Goal: Navigation & Orientation: Find specific page/section

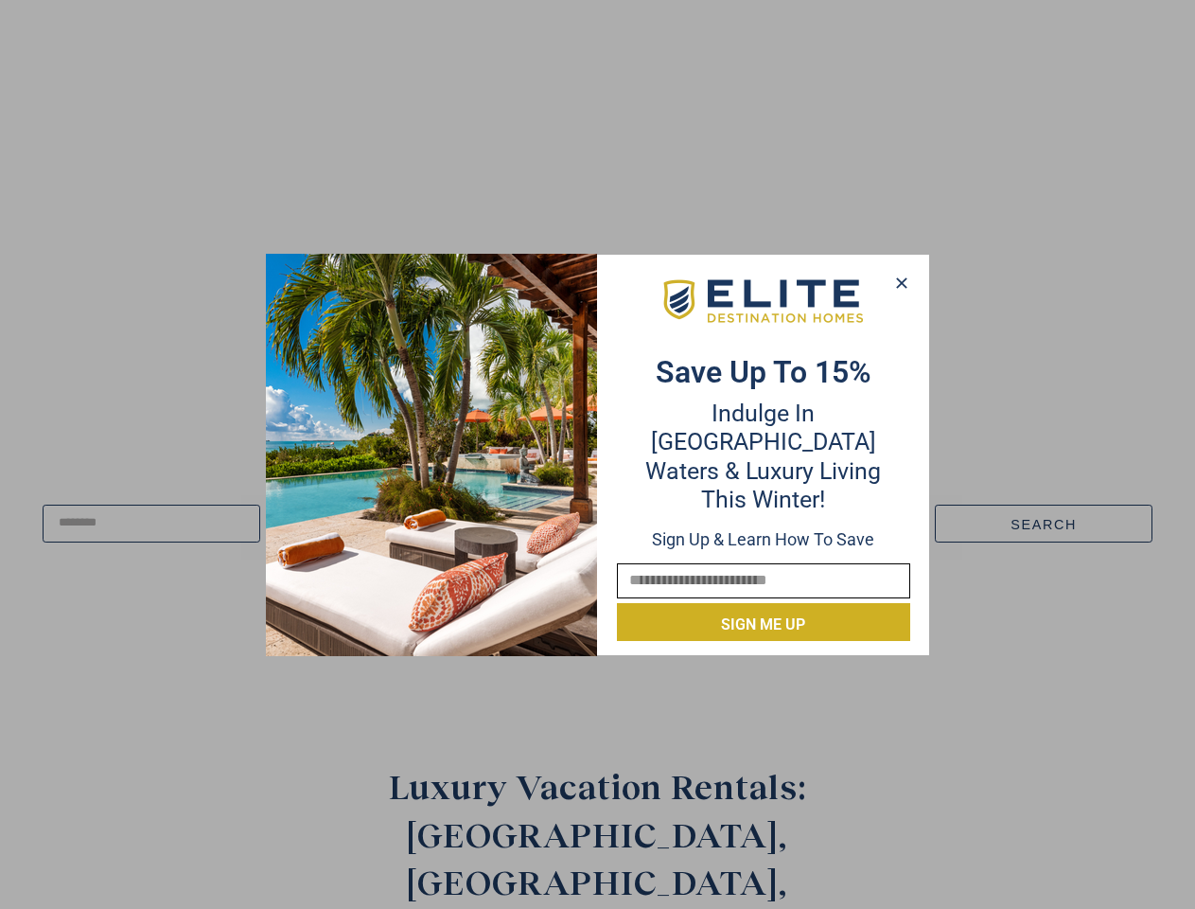
click at [598, 454] on div "Save up to 15% Indulge in Turquoise Waters & Luxury Living this winter! Sign up…" at bounding box center [763, 454] width 331 height 373
click at [901, 283] on icon at bounding box center [901, 282] width 10 height 10
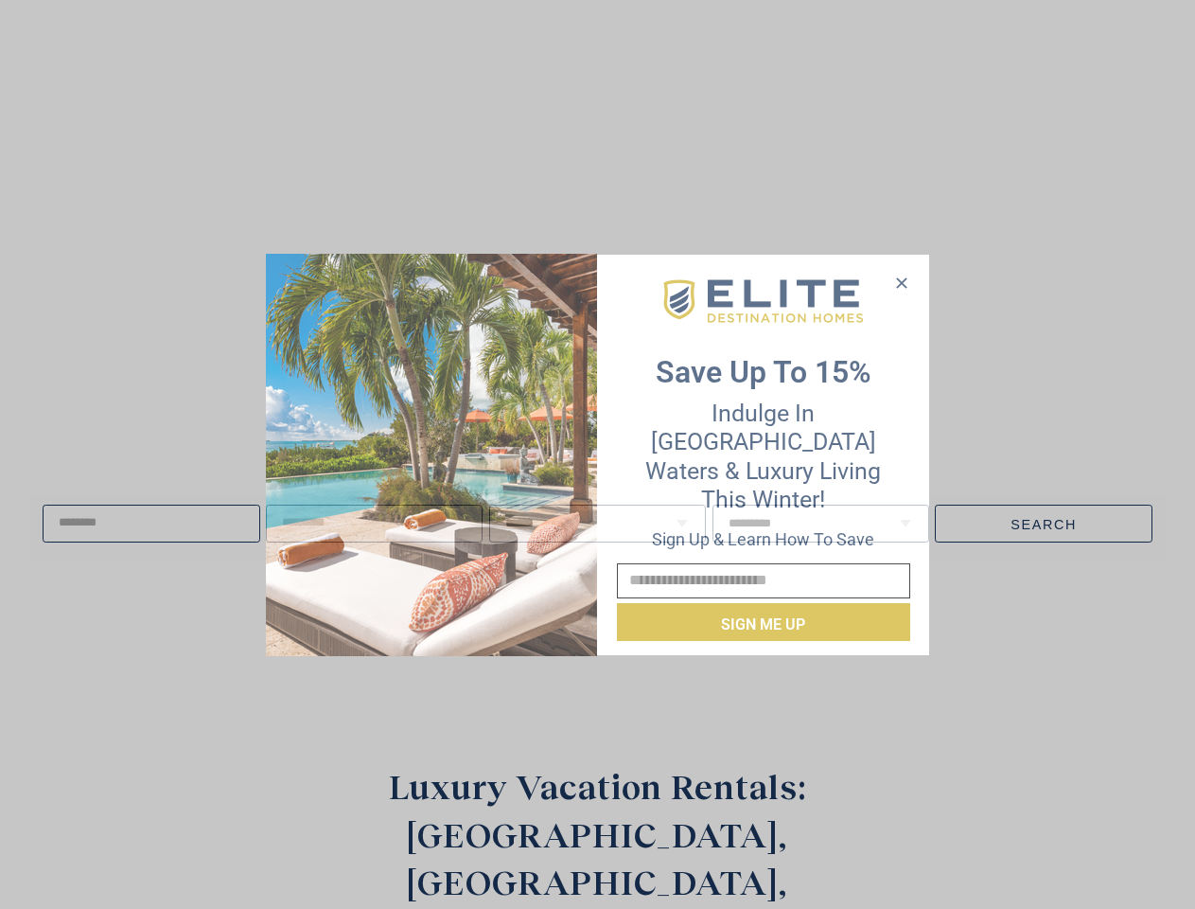
click at [902, 283] on icon at bounding box center [901, 282] width 10 height 10
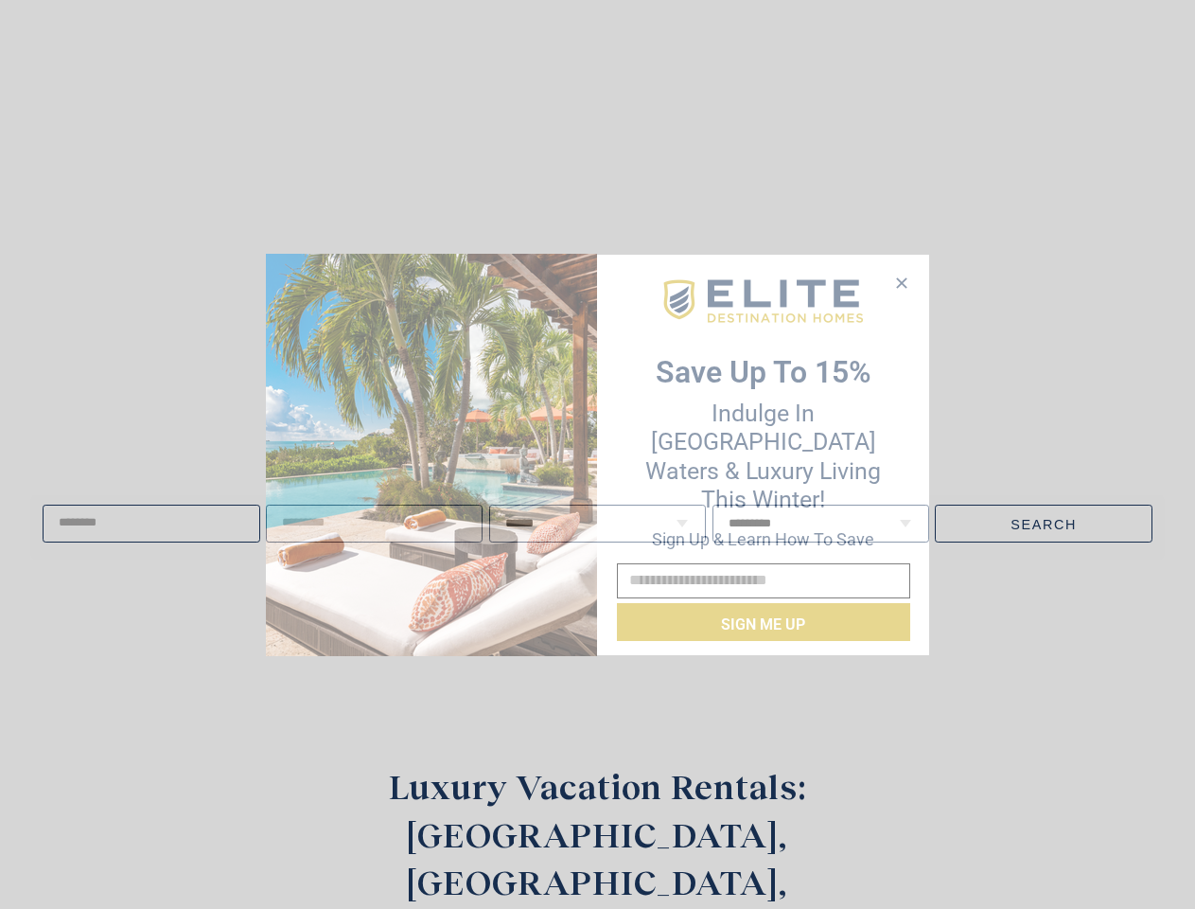
click at [901, 282] on icon at bounding box center [901, 282] width 10 height 10
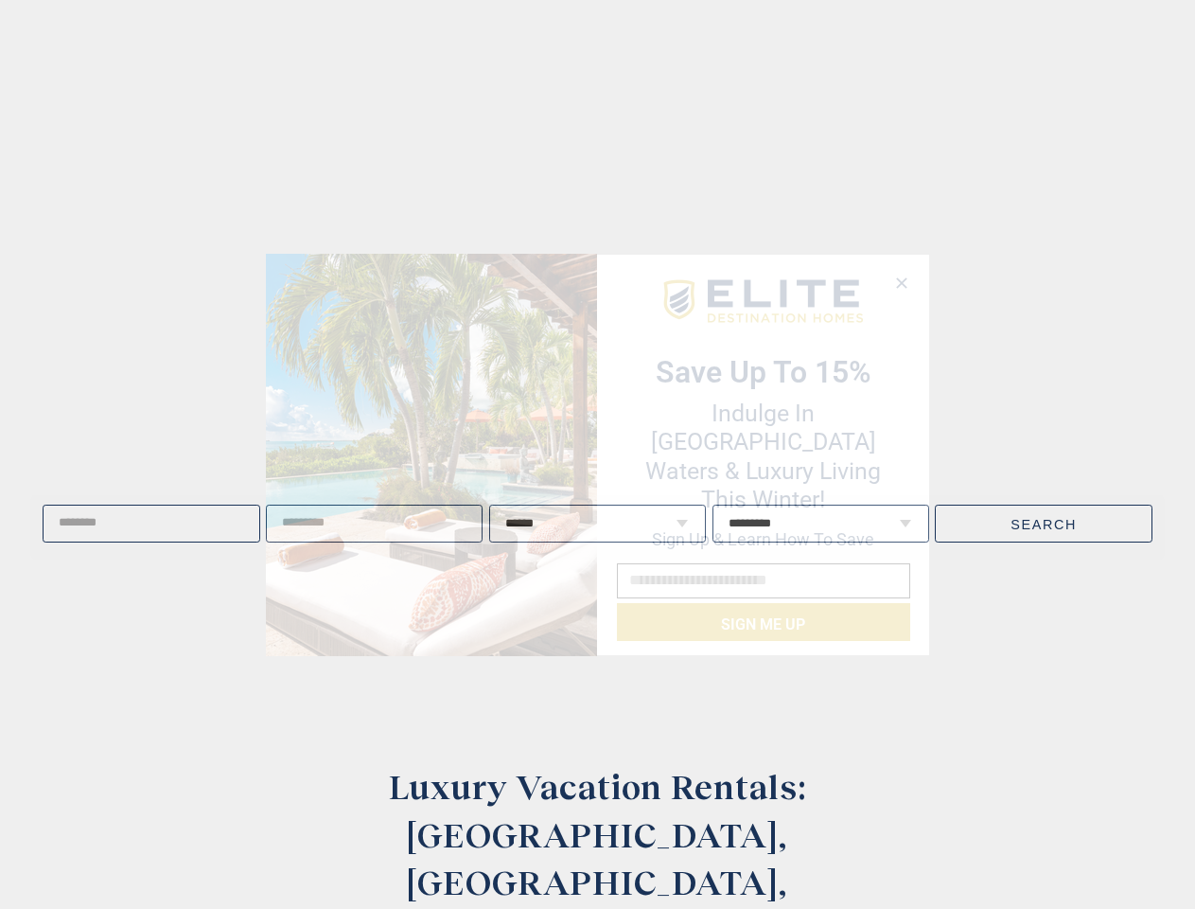
click at [432, 454] on span "Live well, travel often." at bounding box center [248, 454] width 416 height 47
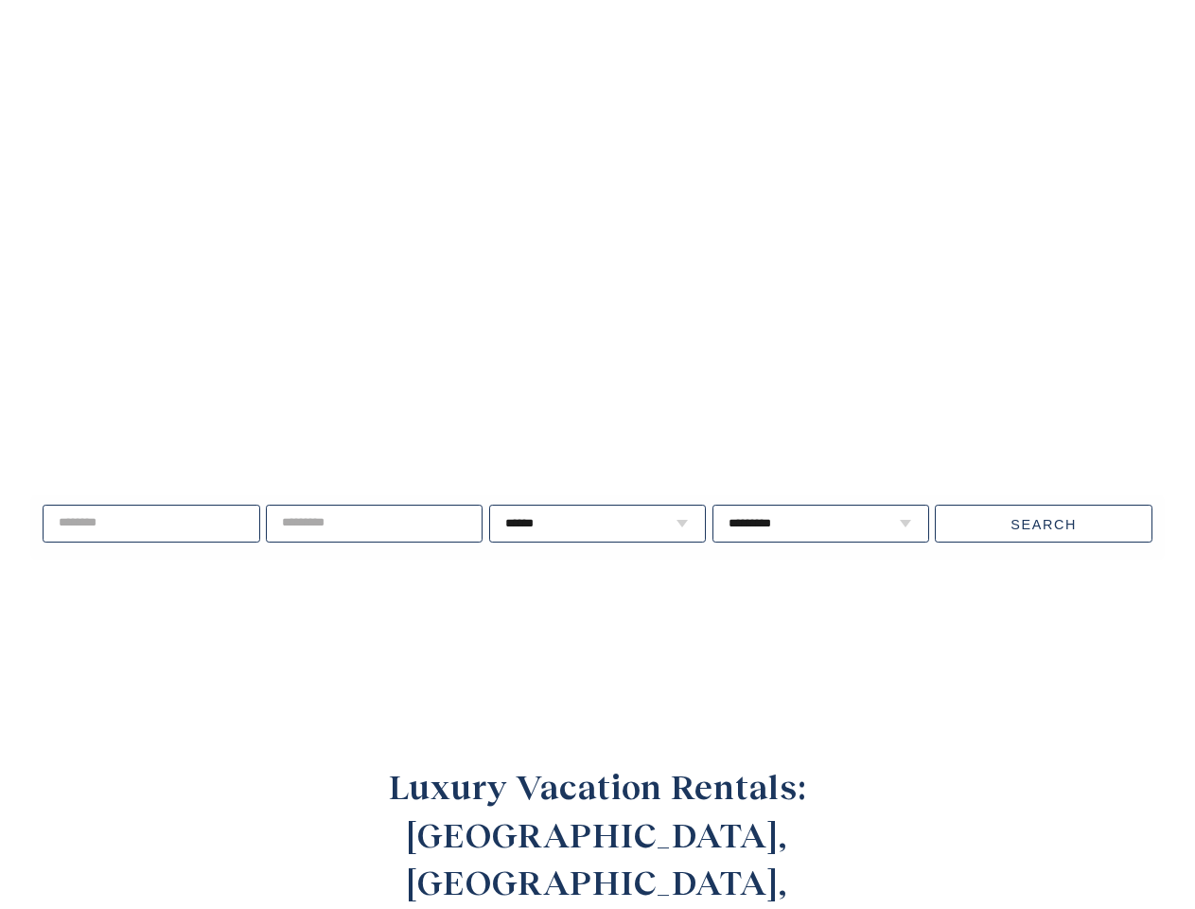
click at [764, 315] on video at bounding box center [598, 346] width 1384 height 692
click at [764, 609] on div "Live well, travel often. ****** * * * * * * * * * ** ** ** ** ** ** **" at bounding box center [597, 523] width 1195 height 243
